Goal: Browse casually: Explore the website without a specific task or goal

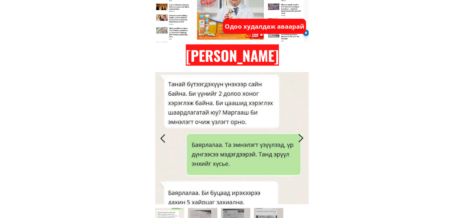
scroll to position [3155, 0]
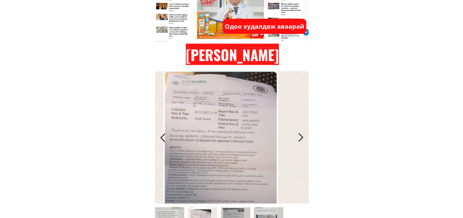
click at [303, 138] on div at bounding box center [301, 137] width 12 height 12
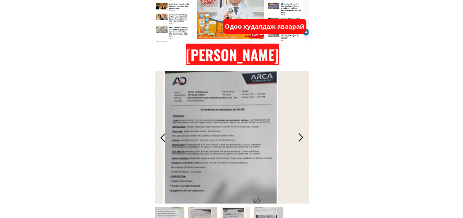
click at [302, 140] on div at bounding box center [301, 137] width 12 height 12
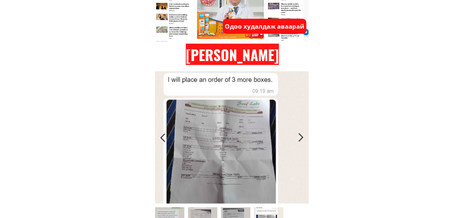
click at [302, 140] on div at bounding box center [301, 137] width 12 height 12
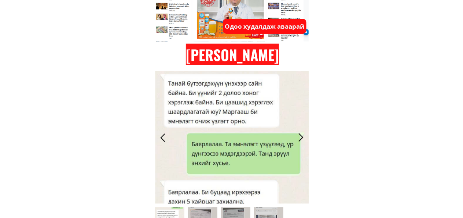
click at [302, 137] on div at bounding box center [301, 137] width 12 height 12
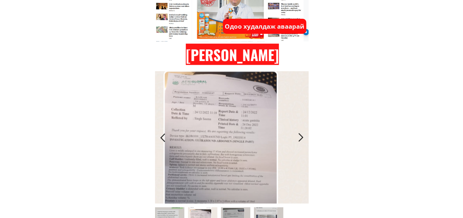
click at [302, 137] on div at bounding box center [301, 137] width 12 height 12
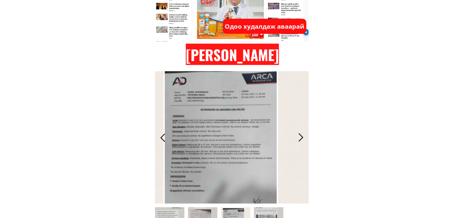
click at [302, 137] on div at bounding box center [301, 137] width 12 height 12
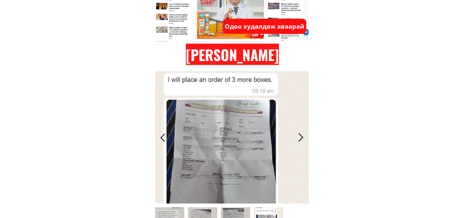
click at [302, 137] on div at bounding box center [301, 137] width 12 height 12
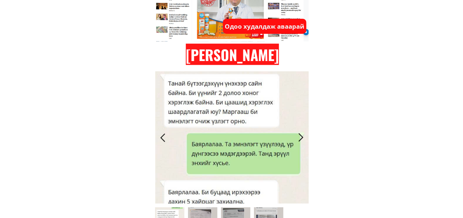
click at [302, 137] on div at bounding box center [301, 137] width 12 height 12
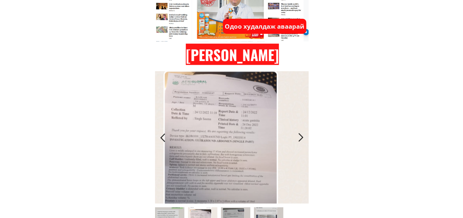
click at [302, 137] on div at bounding box center [301, 137] width 12 height 12
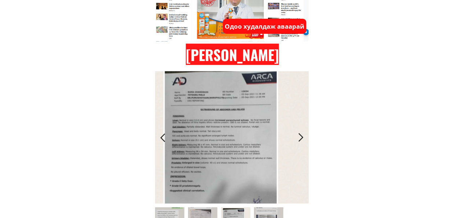
click at [302, 137] on div at bounding box center [301, 137] width 12 height 12
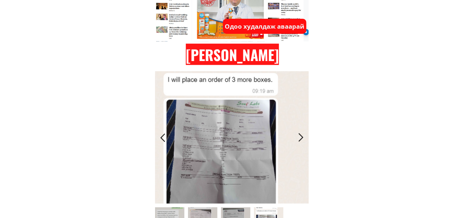
click at [302, 137] on div at bounding box center [301, 137] width 12 height 12
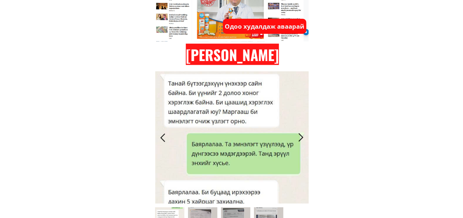
click at [302, 137] on div at bounding box center [301, 137] width 12 height 12
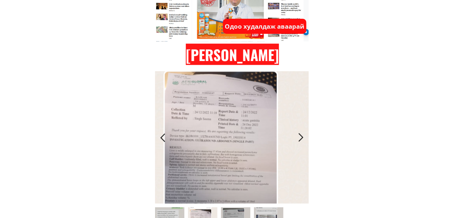
click at [302, 137] on div at bounding box center [301, 137] width 12 height 12
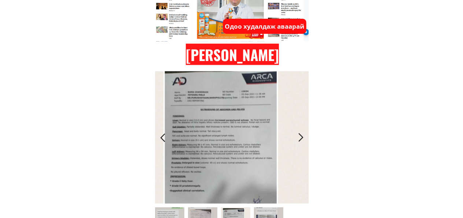
click at [302, 137] on div at bounding box center [301, 137] width 12 height 12
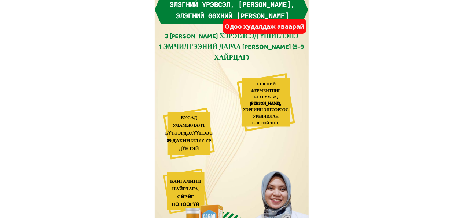
scroll to position [0, 0]
